Goal: Task Accomplishment & Management: Use online tool/utility

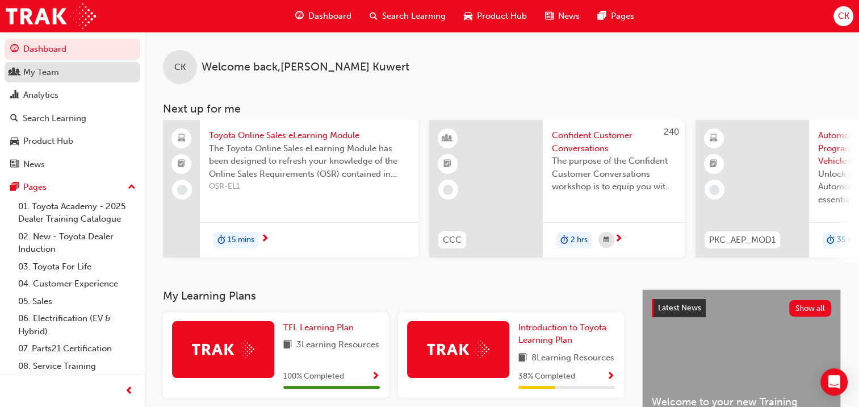
click at [49, 70] on div "My Team" at bounding box center [41, 72] width 36 height 13
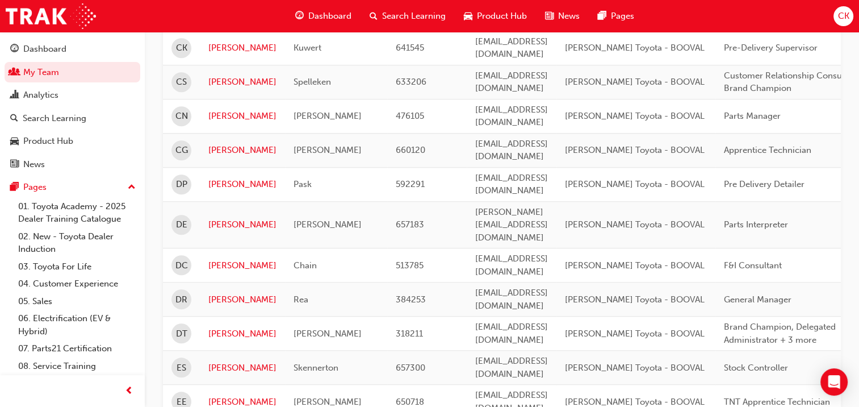
scroll to position [909, 0]
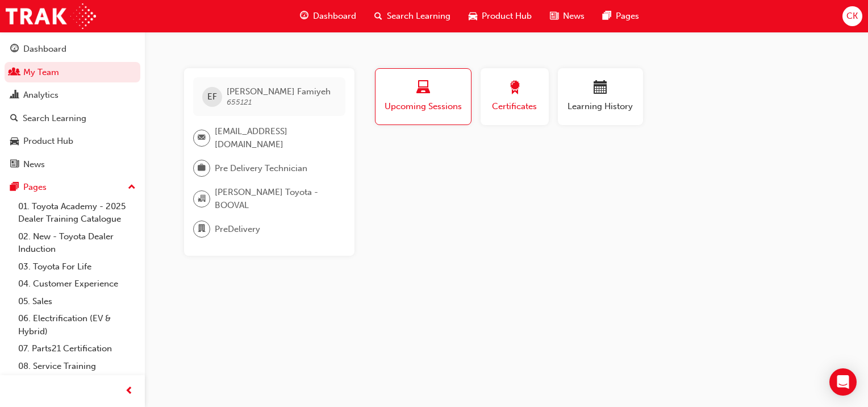
click at [522, 108] on span "Certificates" at bounding box center [514, 106] width 51 height 13
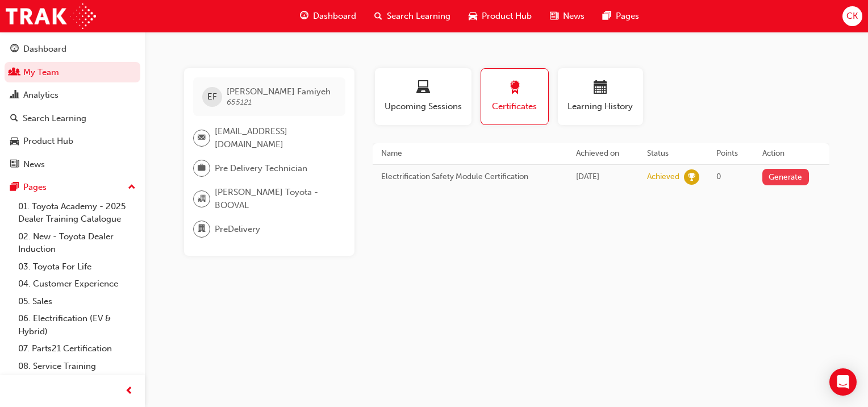
click at [795, 173] on button "Generate" at bounding box center [785, 177] width 47 height 16
click at [800, 175] on link "Download PDF" at bounding box center [783, 176] width 52 height 10
